Goal: Answer question/provide support: Share knowledge or assist other users

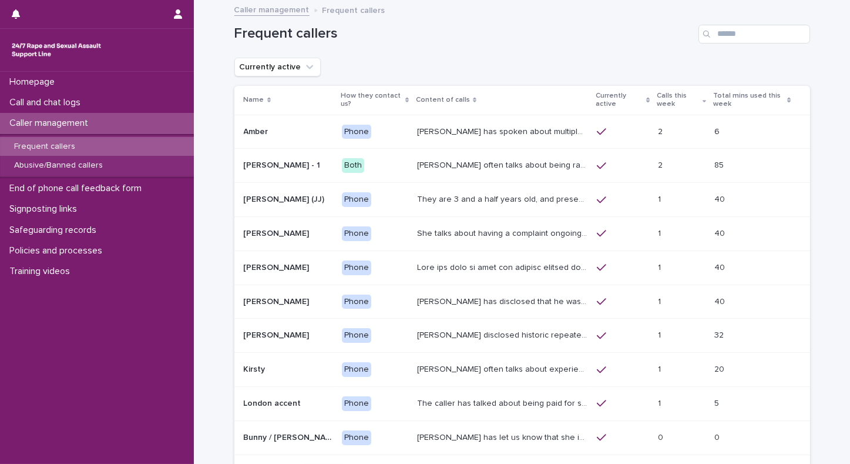
click at [657, 99] on p "Calls this week" at bounding box center [678, 100] width 42 height 22
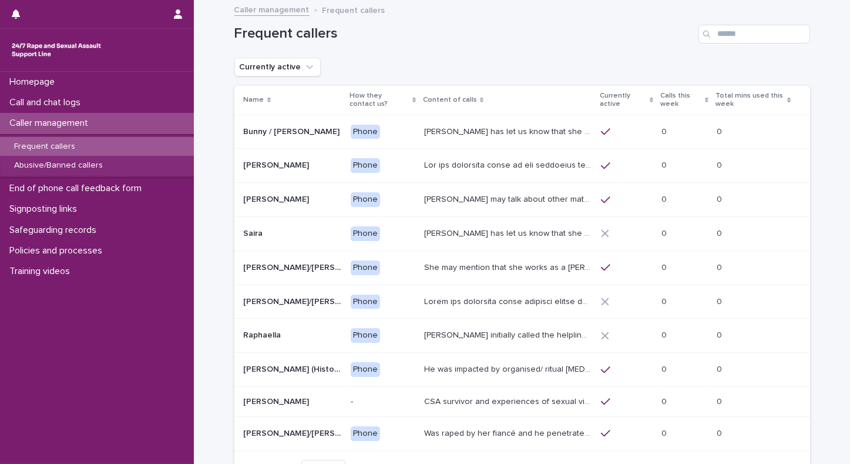
click at [654, 99] on th "Currently active" at bounding box center [626, 100] width 61 height 29
click at [669, 99] on p "Calls this week" at bounding box center [681, 100] width 42 height 22
click at [677, 98] on p "Calls this week" at bounding box center [681, 100] width 42 height 22
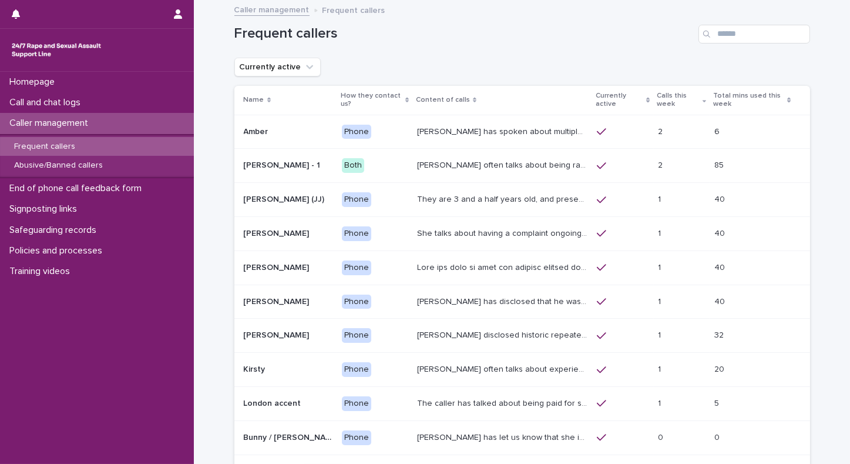
click at [487, 135] on p "[PERSON_NAME] has spoken about multiple experiences of [MEDICAL_DATA]. [PERSON_…" at bounding box center [503, 131] width 173 height 12
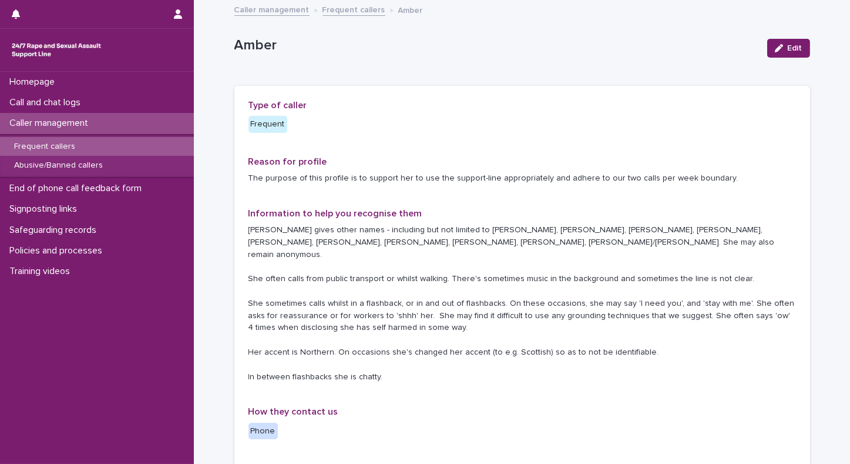
click at [48, 145] on p "Frequent callers" at bounding box center [45, 147] width 80 height 10
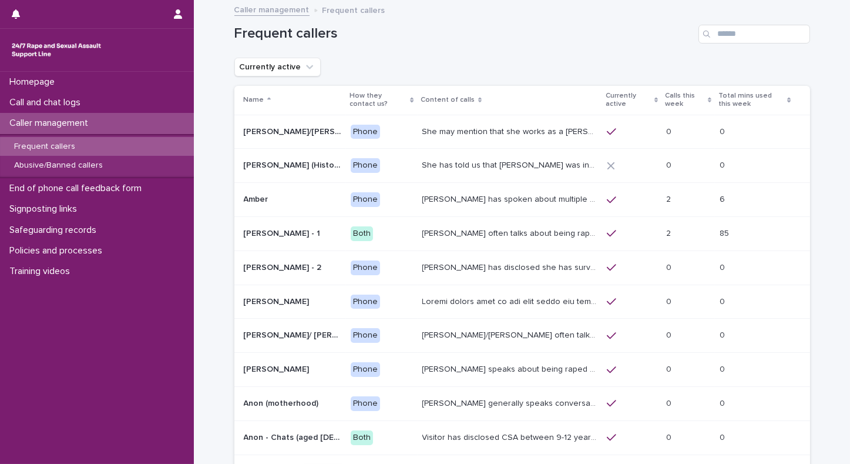
click at [253, 200] on p "Amber" at bounding box center [257, 198] width 27 height 12
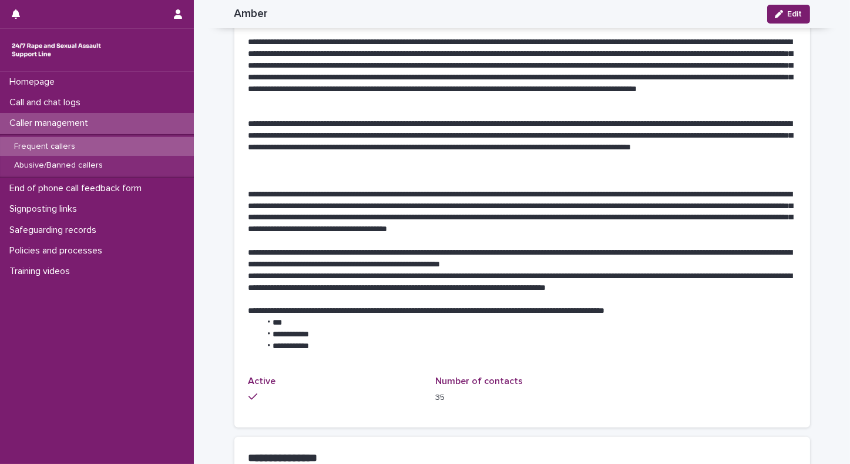
scroll to position [661, 0]
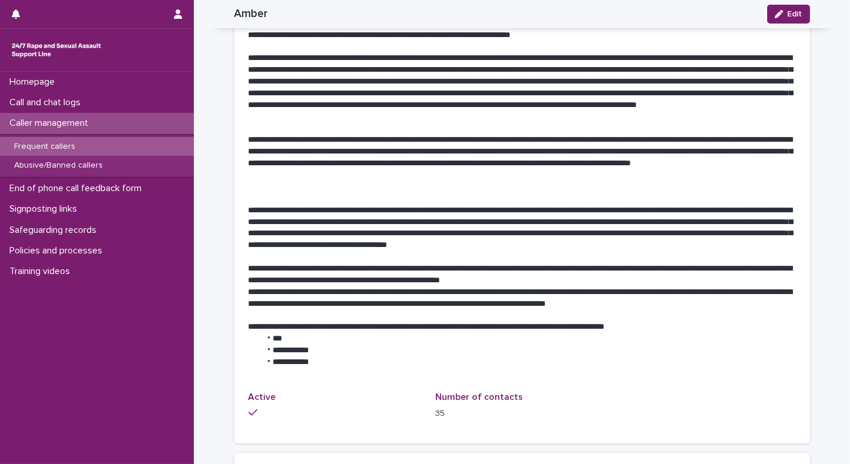
click at [27, 143] on p "Frequent callers" at bounding box center [45, 147] width 80 height 10
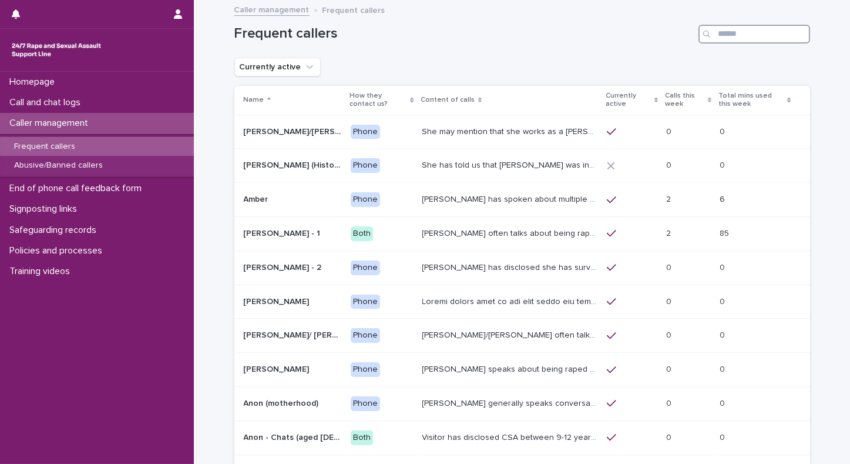
click at [729, 34] on input "Search" at bounding box center [754, 34] width 112 height 19
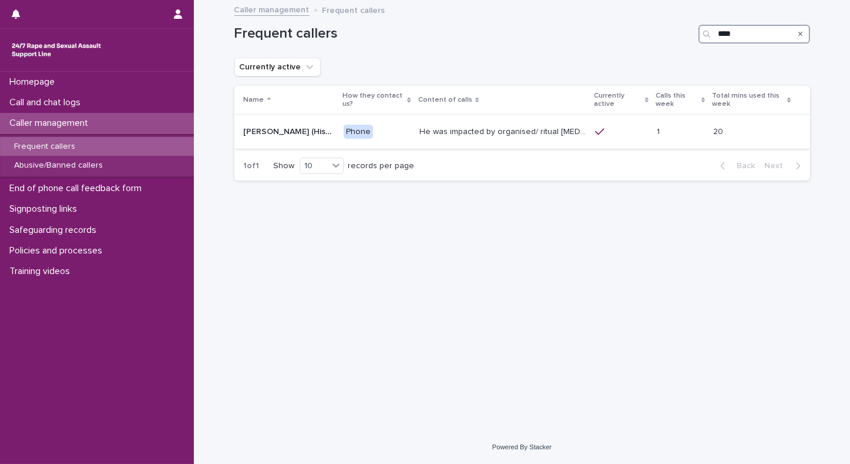
type input "****"
click at [550, 132] on p "He was impacted by organised/ ritual [MEDICAL_DATA] and was sexually abused by …" at bounding box center [503, 131] width 169 height 12
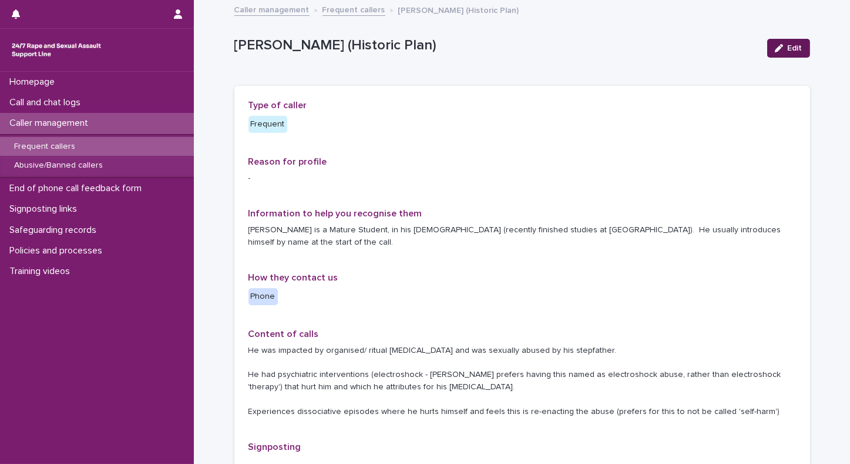
click at [792, 52] on button "Edit" at bounding box center [788, 48] width 43 height 19
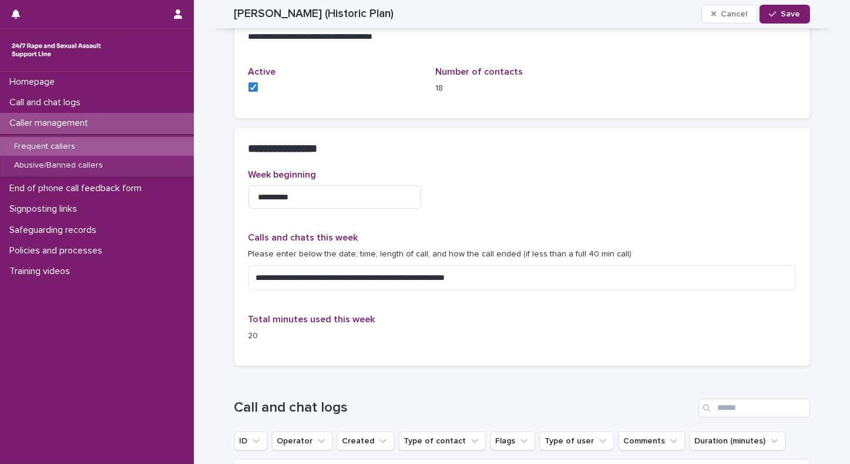
scroll to position [755, 0]
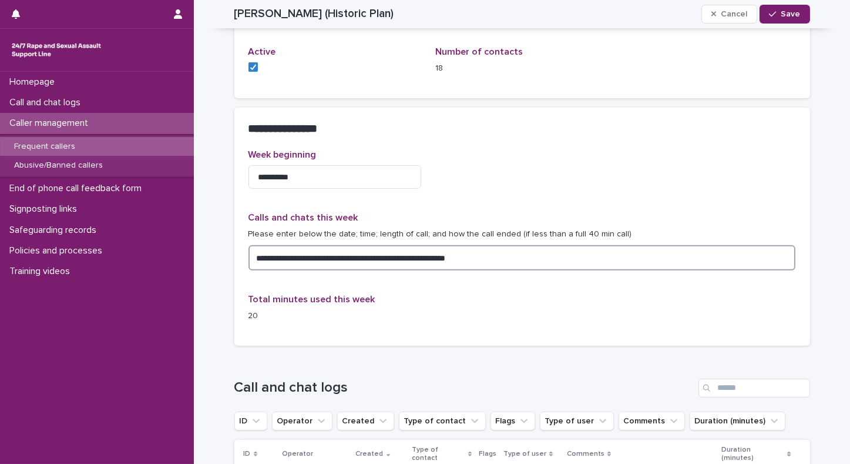
click at [498, 248] on textarea "**********" at bounding box center [522, 257] width 548 height 25
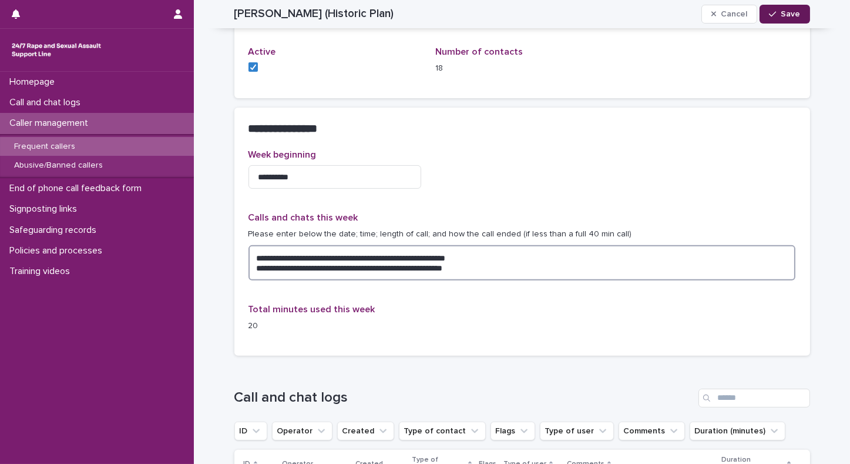
type textarea "**********"
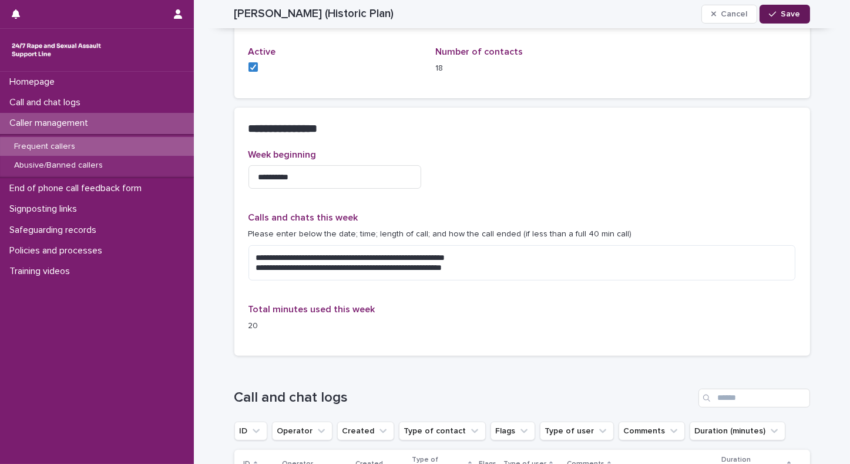
click at [773, 15] on div "button" at bounding box center [775, 14] width 12 height 8
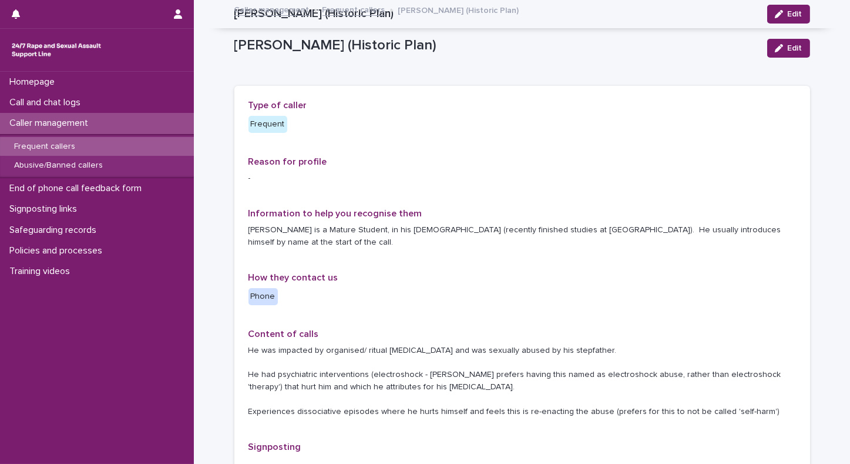
scroll to position [755, 0]
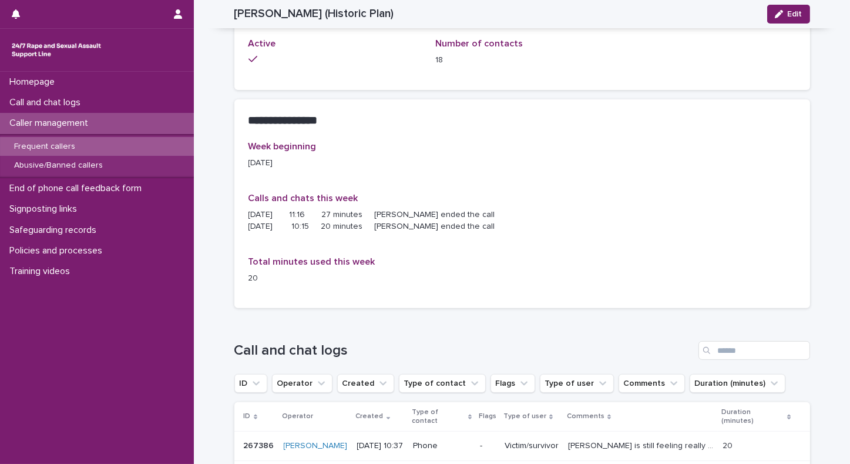
click at [29, 143] on p "Frequent callers" at bounding box center [45, 147] width 80 height 10
